Goal: Task Accomplishment & Management: Manage account settings

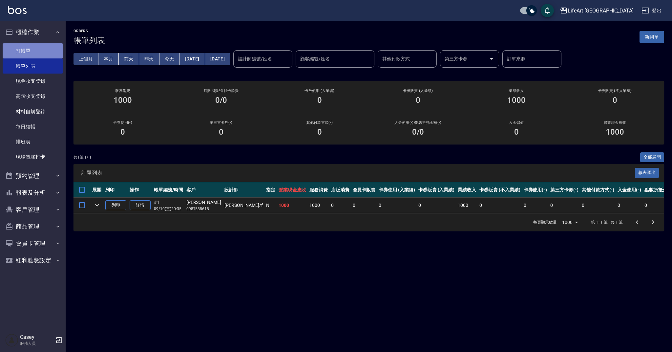
click at [36, 51] on link "打帳單" at bounding box center [33, 50] width 60 height 15
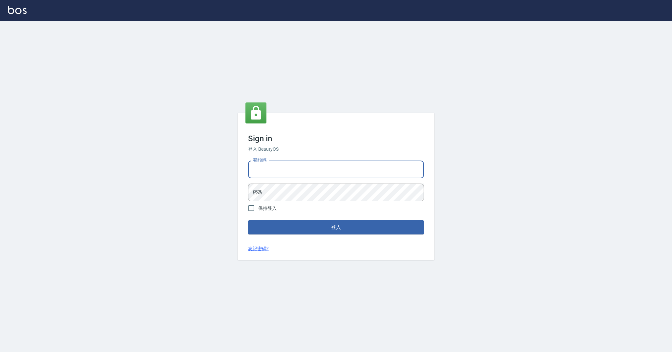
type input "0989368139"
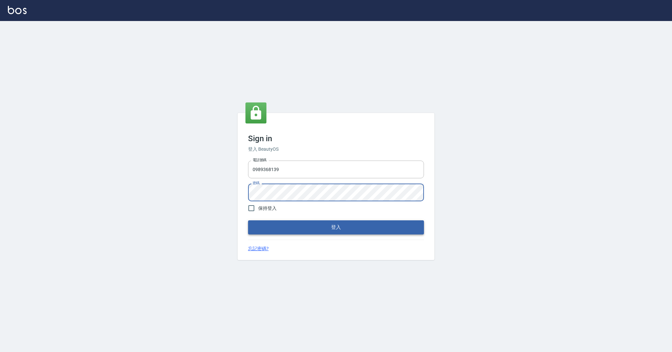
click at [264, 228] on button "登入" at bounding box center [336, 227] width 176 height 14
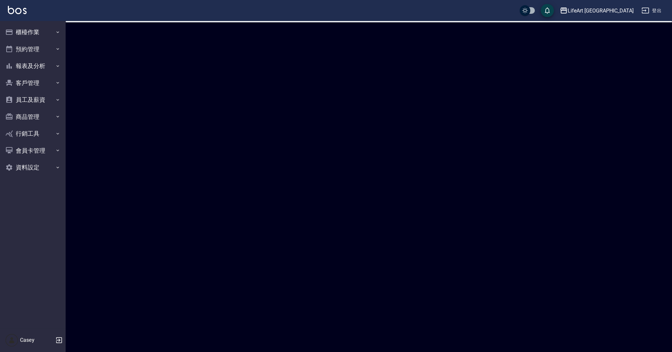
checkbox input "true"
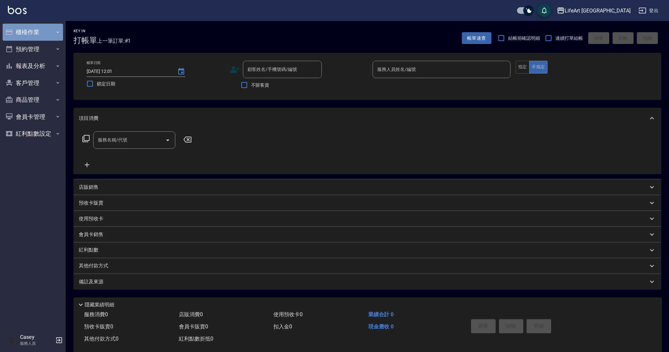
click at [53, 34] on button "櫃檯作業" at bounding box center [33, 32] width 60 height 17
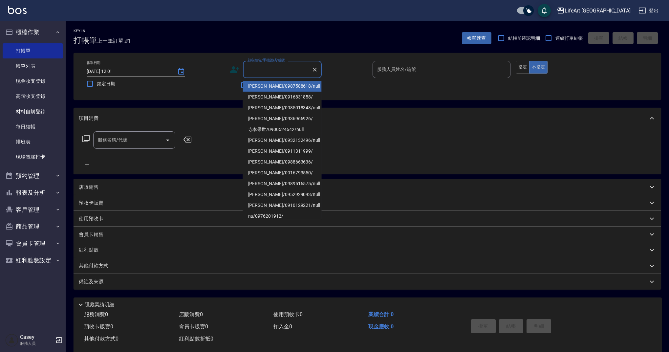
click at [261, 68] on div "顧客姓名/手機號碼/編號 顧客姓名/手機號碼/編號" at bounding box center [282, 69] width 79 height 17
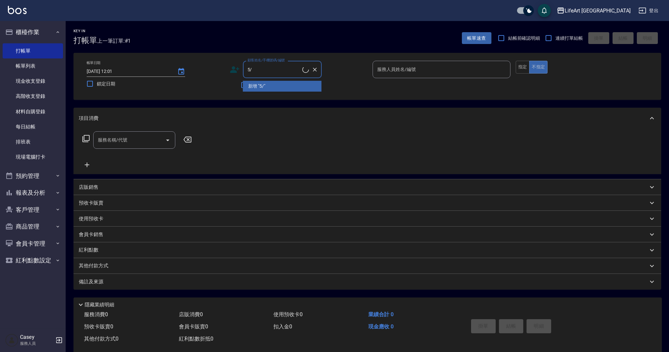
type input "5"
type input "[PERSON_NAME]"
click at [538, 67] on button "不指定" at bounding box center [538, 67] width 18 height 13
type button "false"
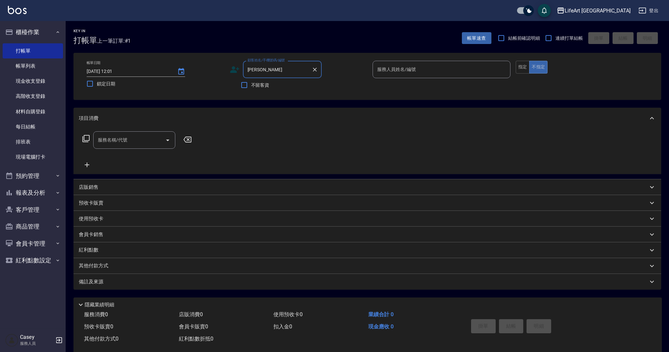
click at [294, 74] on input "[PERSON_NAME]" at bounding box center [277, 69] width 63 height 11
click at [271, 72] on input "[PERSON_NAME]" at bounding box center [277, 69] width 63 height 11
click at [255, 71] on input "[PERSON_NAME]" at bounding box center [277, 69] width 63 height 11
click at [272, 71] on input "[PERSON_NAME]" at bounding box center [277, 69] width 63 height 11
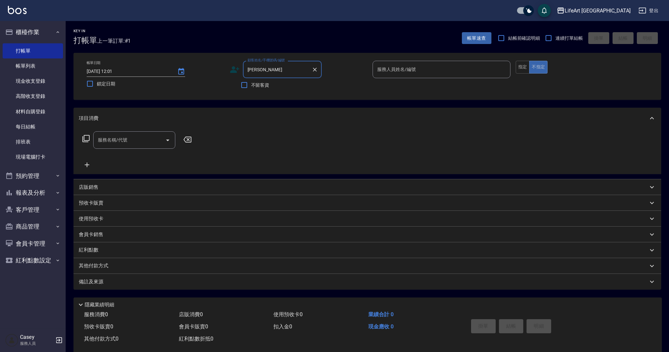
click at [234, 70] on icon at bounding box center [235, 70] width 10 height 10
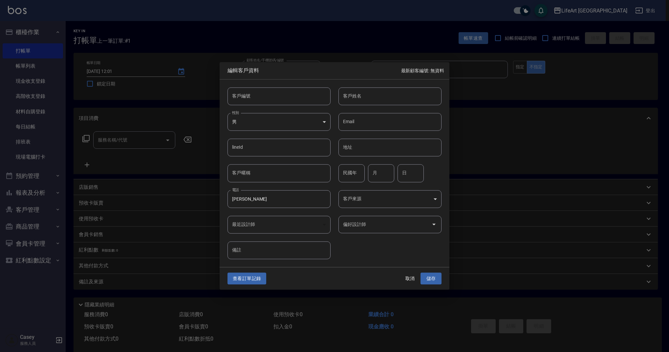
type input "[PERSON_NAME]"
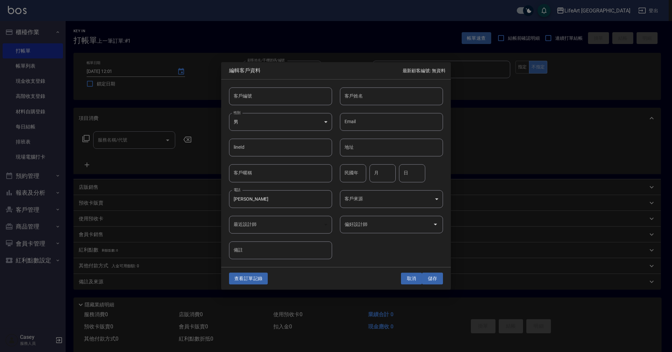
click at [413, 279] on button "取消" at bounding box center [411, 278] width 21 height 12
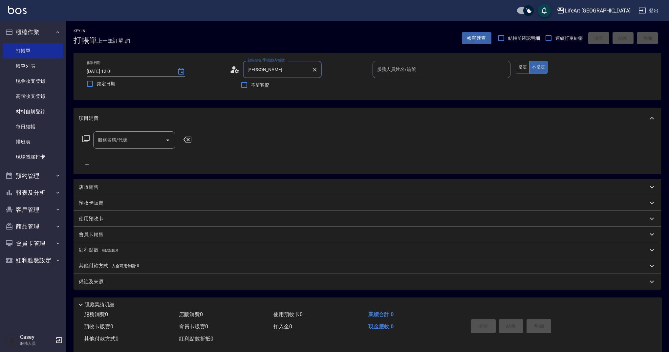
click at [280, 70] on input "[PERSON_NAME]" at bounding box center [277, 69] width 63 height 11
click at [302, 69] on input "[PERSON_NAME]" at bounding box center [277, 69] width 63 height 11
click at [285, 87] on li "/[PERSON_NAME]/null" at bounding box center [282, 86] width 79 height 11
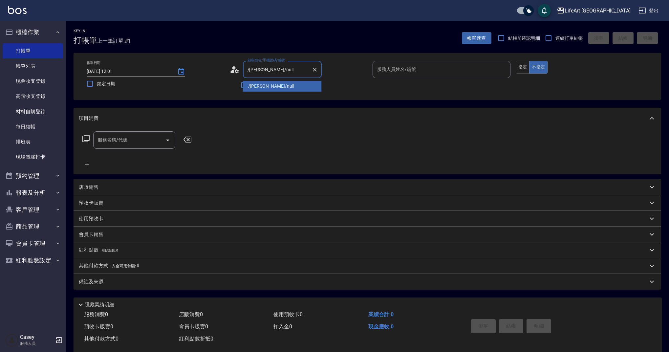
click at [287, 70] on input "/[PERSON_NAME]/null" at bounding box center [277, 69] width 63 height 11
click at [249, 71] on input "/[PERSON_NAME]" at bounding box center [277, 69] width 63 height 11
click at [269, 71] on input "[PERSON_NAME]" at bounding box center [277, 69] width 63 height 11
type input "/[PERSON_NAME]/null"
click at [132, 73] on input "[DATE] 12:01" at bounding box center [129, 71] width 84 height 11
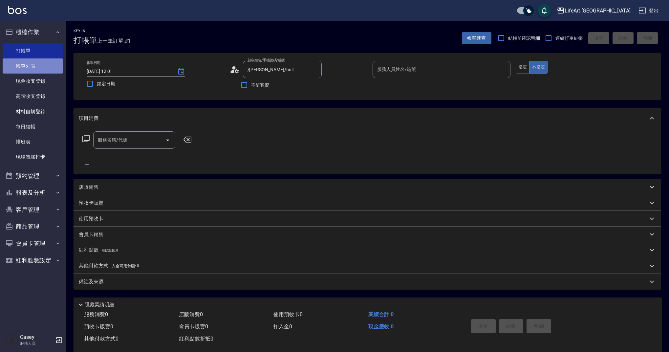
click at [46, 70] on link "帳單列表" at bounding box center [33, 65] width 60 height 15
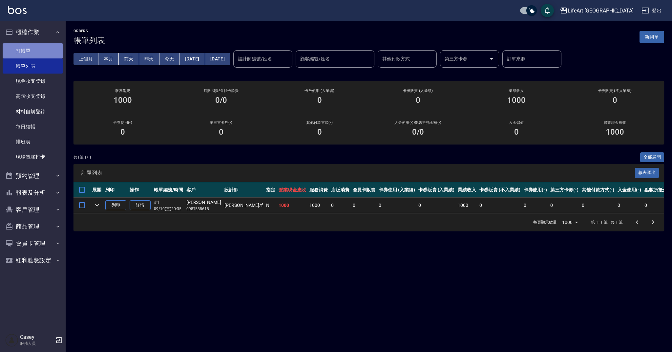
click at [51, 51] on link "打帳單" at bounding box center [33, 50] width 60 height 15
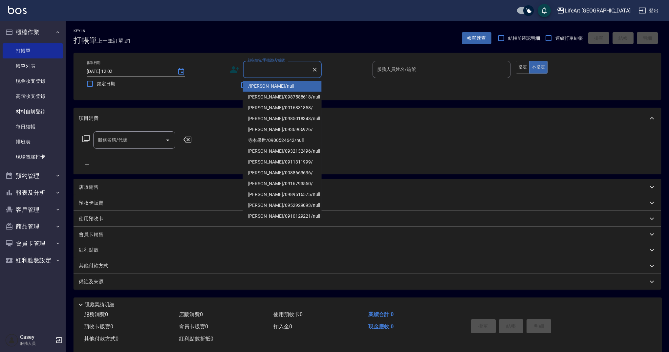
click at [286, 66] on input "顧客姓名/手機號碼/編號" at bounding box center [277, 69] width 63 height 11
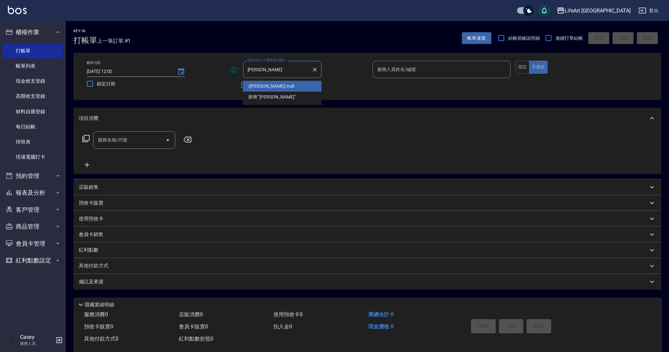
click at [282, 87] on li "/[PERSON_NAME]/null" at bounding box center [282, 86] width 79 height 11
type input "/[PERSON_NAME]/null"
click at [231, 70] on icon at bounding box center [235, 70] width 10 height 10
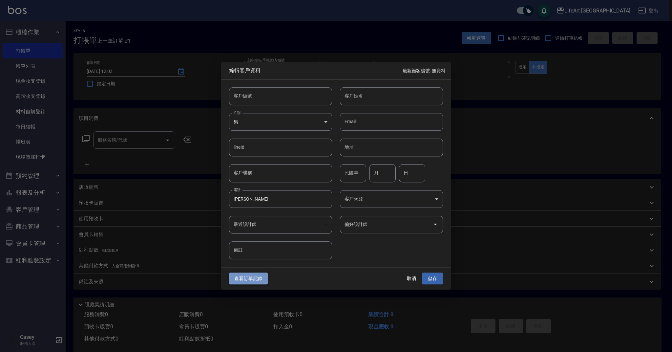
click at [253, 283] on button "查看訂單記錄" at bounding box center [248, 278] width 39 height 12
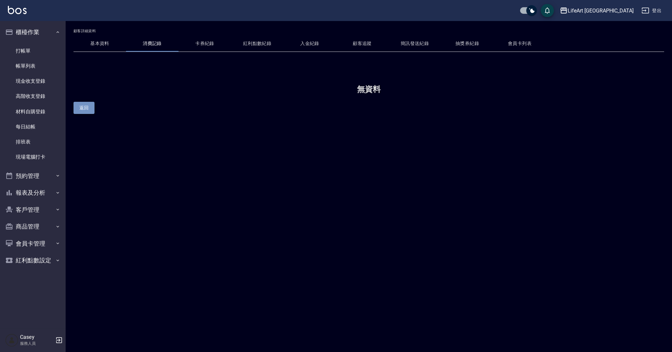
click at [76, 109] on button "返回" at bounding box center [84, 108] width 21 height 12
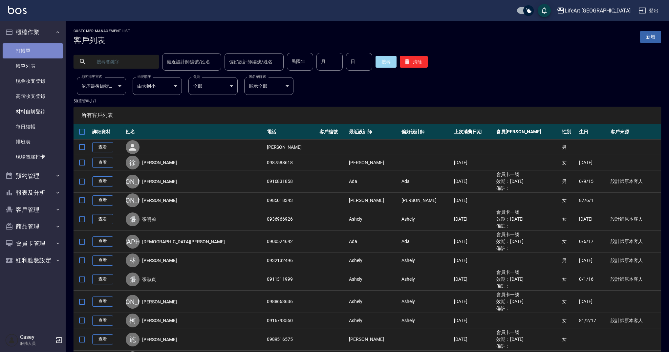
click at [46, 53] on link "打帳單" at bounding box center [33, 50] width 60 height 15
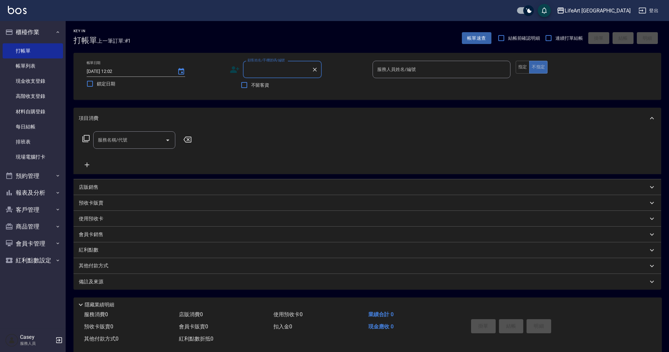
click at [256, 66] on input "顧客姓名/手機號碼/編號" at bounding box center [277, 69] width 63 height 11
type input "０"
click at [292, 69] on input "09261311473" at bounding box center [277, 69] width 63 height 11
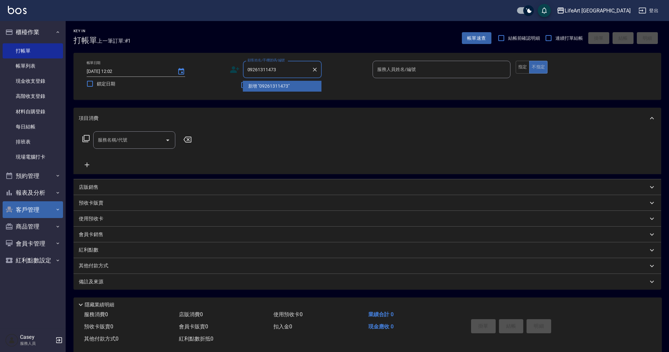
type input "09261311473"
click at [45, 206] on button "客戶管理" at bounding box center [33, 209] width 60 height 17
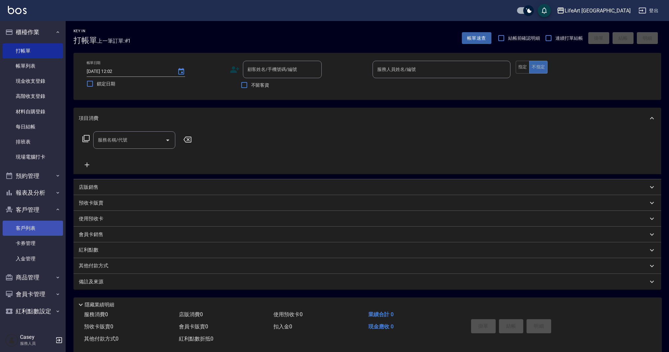
click at [41, 224] on link "客戶列表" at bounding box center [33, 228] width 60 height 15
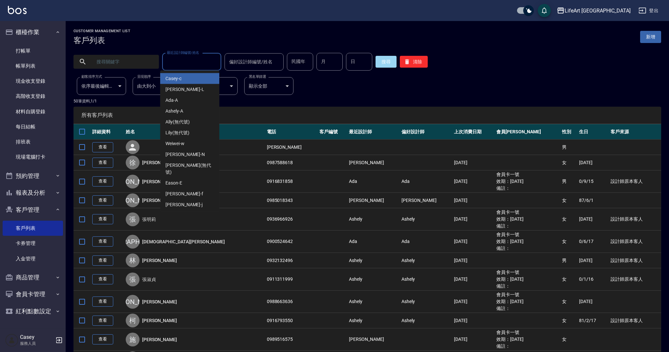
click at [191, 63] on input "最近設計師編號/姓名" at bounding box center [191, 61] width 53 height 11
click at [191, 64] on input "最近設計師編號/姓名" at bounding box center [191, 61] width 53 height 11
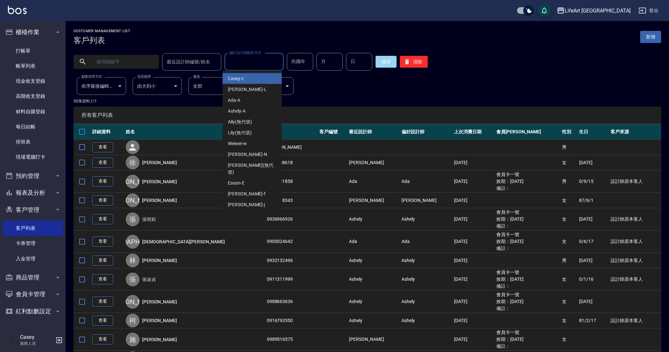
click at [254, 64] on input "偏好設計師編號/姓名" at bounding box center [253, 61] width 53 height 11
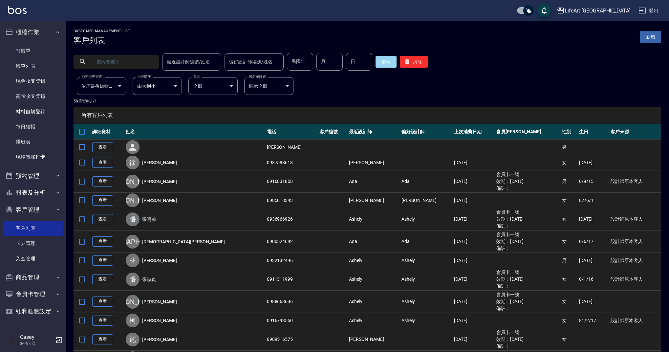
click at [136, 62] on input "text" at bounding box center [123, 62] width 62 height 18
type input "0926131473"
click at [385, 61] on button "搜尋" at bounding box center [385, 62] width 21 height 12
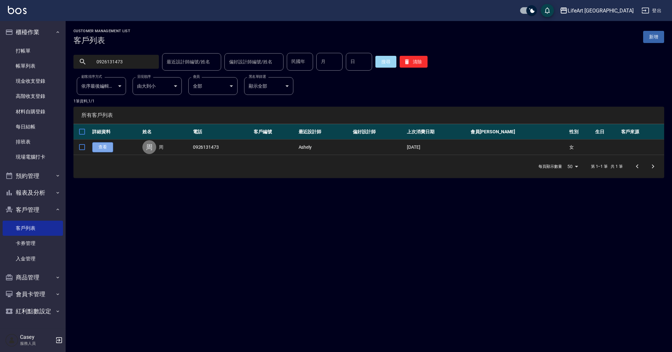
click at [98, 148] on link "查看" at bounding box center [102, 147] width 21 height 10
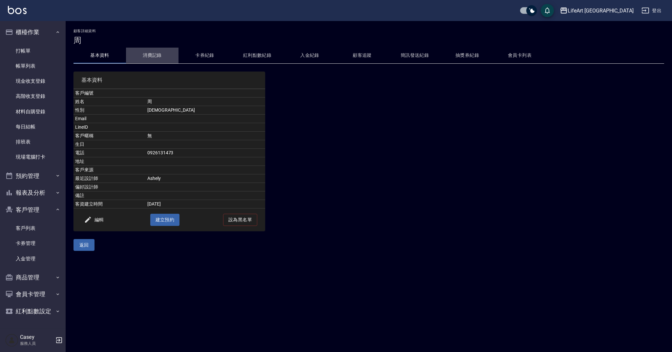
click at [160, 56] on button "消費記錄" at bounding box center [152, 56] width 53 height 16
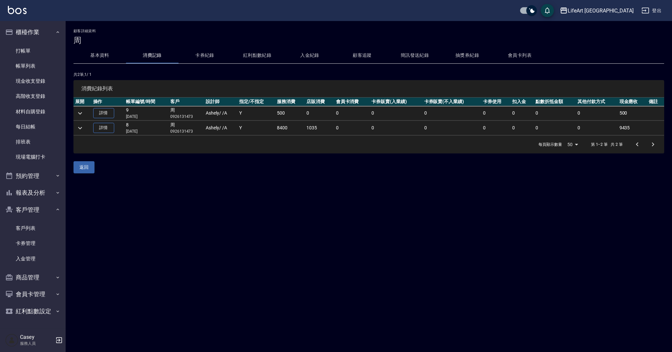
click at [85, 113] on td at bounding box center [83, 113] width 18 height 14
click at [84, 113] on icon "expand row" at bounding box center [80, 113] width 8 height 8
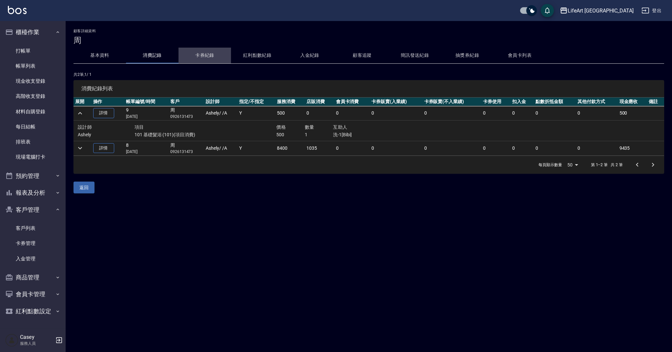
click at [217, 58] on button "卡券紀錄" at bounding box center [205, 56] width 53 height 16
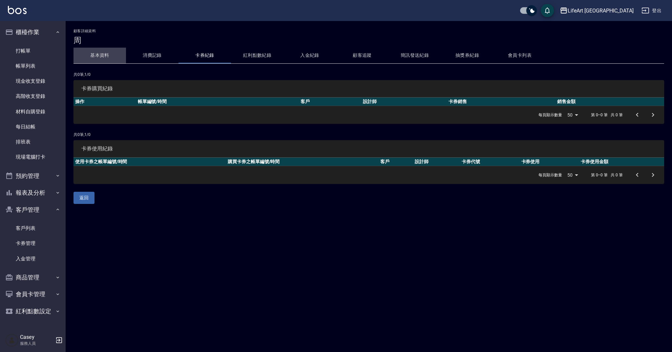
click at [109, 58] on button "基本資料" at bounding box center [100, 56] width 53 height 16
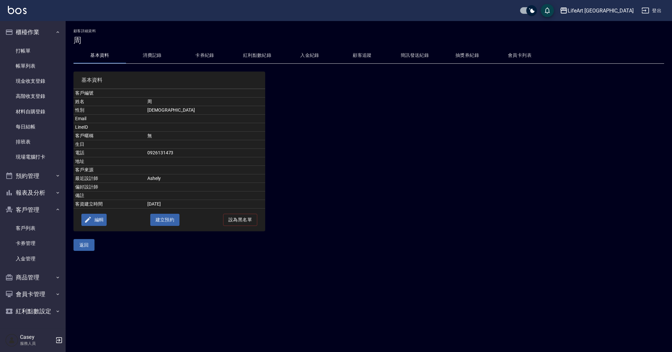
click at [97, 221] on button "編輯" at bounding box center [93, 220] width 25 height 12
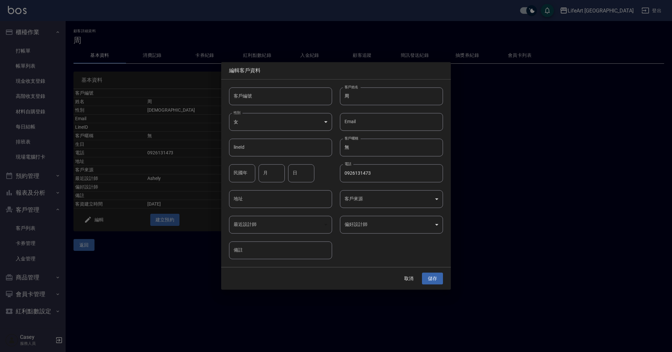
click at [375, 107] on div "Email Email" at bounding box center [387, 118] width 111 height 26
click at [376, 98] on input "周" at bounding box center [391, 96] width 103 height 18
type input "[PERSON_NAME]"
type input "方"
click at [388, 94] on input "[PERSON_NAME]" at bounding box center [391, 96] width 103 height 18
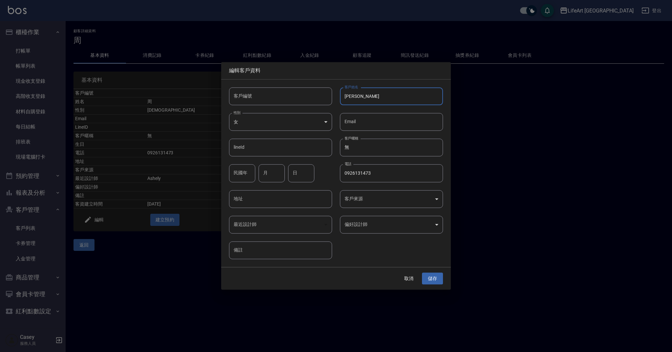
type input "[PERSON_NAME]"
click at [431, 283] on button "儲存" at bounding box center [432, 278] width 21 height 12
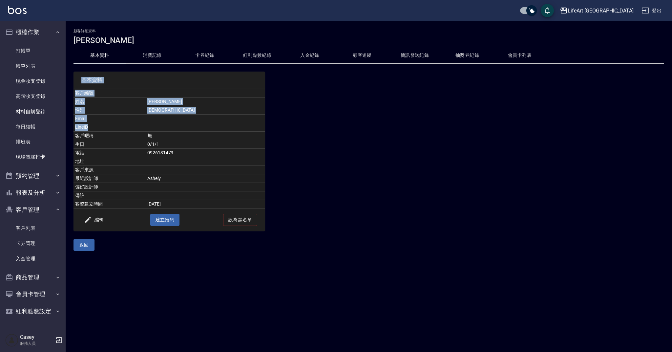
drag, startPoint x: 201, startPoint y: 102, endPoint x: 202, endPoint y: 61, distance: 41.0
click at [201, 74] on div "基本資料 客戶編號 姓名 周群芳 性別 [DEMOGRAPHIC_DATA] Email LineID 客戶暱稱 無 生日 0/1/1 電話 [PHONE_N…" at bounding box center [170, 151] width 192 height 159
click at [42, 52] on link "打帳單" at bounding box center [33, 50] width 60 height 15
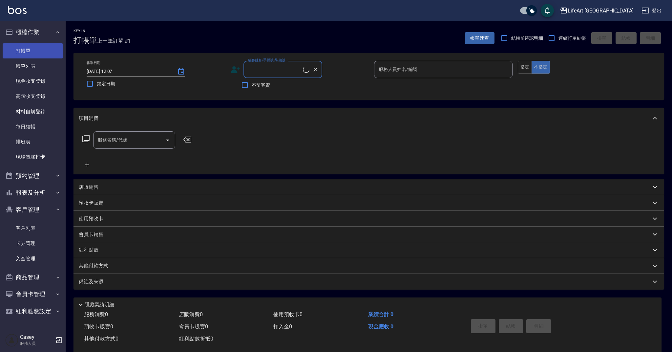
click at [43, 54] on link "打帳單" at bounding box center [33, 50] width 60 height 15
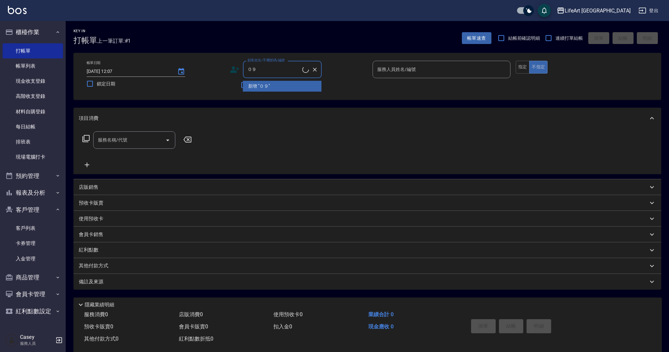
type input "０"
click at [280, 68] on input "0953986863" at bounding box center [277, 69] width 63 height 11
click at [281, 85] on li "[PERSON_NAME]/0953958863/" at bounding box center [282, 86] width 79 height 11
type input "[PERSON_NAME]/0953958863/"
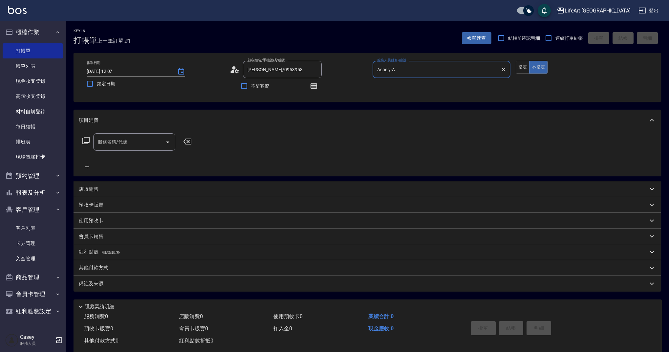
type input "Ashely-A"
click at [317, 86] on icon "button" at bounding box center [314, 86] width 8 height 8
click at [233, 70] on icon at bounding box center [235, 70] width 10 height 10
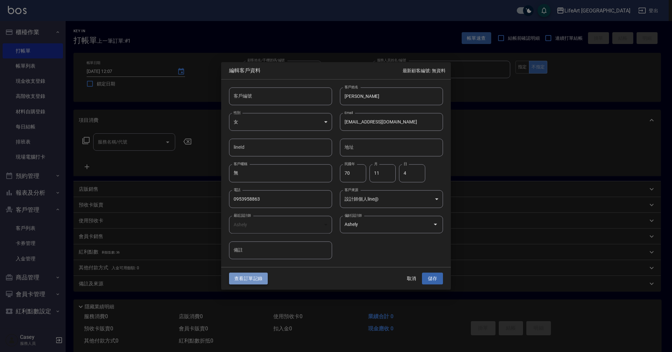
click at [240, 275] on button "查看訂單記錄" at bounding box center [248, 278] width 39 height 12
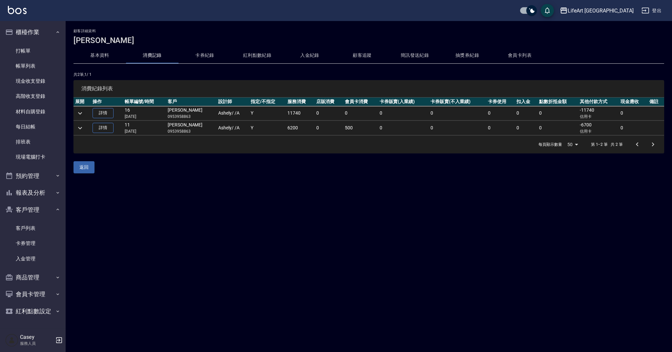
click at [78, 112] on icon "expand row" at bounding box center [80, 113] width 8 height 8
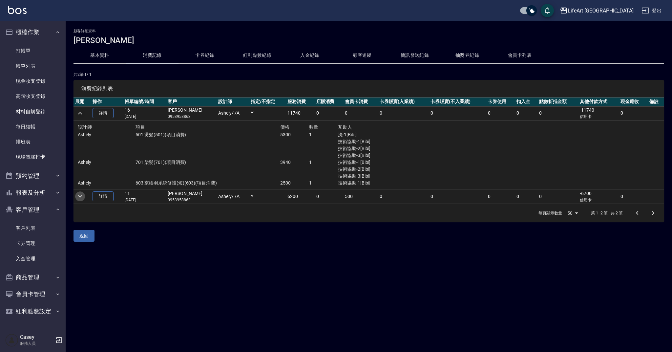
click at [77, 194] on icon "expand row" at bounding box center [80, 196] width 8 height 8
